Goal: Find specific page/section: Find specific page/section

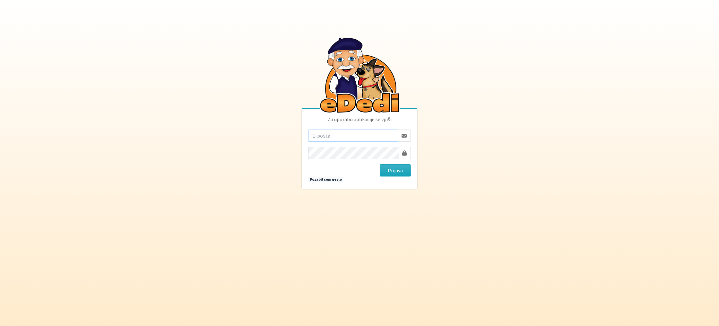
type input "[EMAIL_ADDRESS][DOMAIN_NAME]"
click at [401, 172] on button "Prijava" at bounding box center [395, 170] width 31 height 12
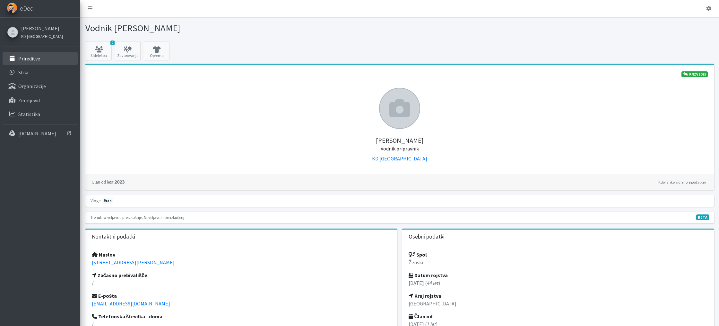
click at [38, 58] on p "Prireditve" at bounding box center [29, 58] width 22 height 6
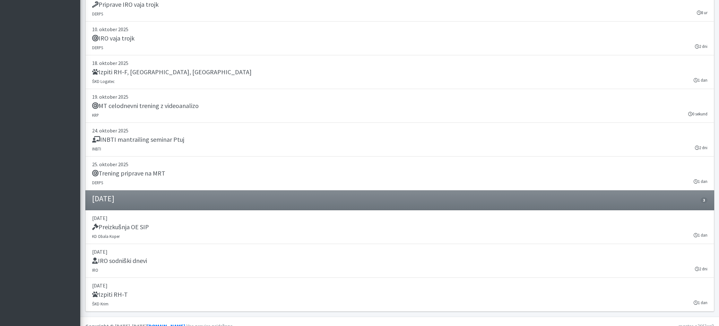
scroll to position [1405, 0]
